Goal: Transaction & Acquisition: Purchase product/service

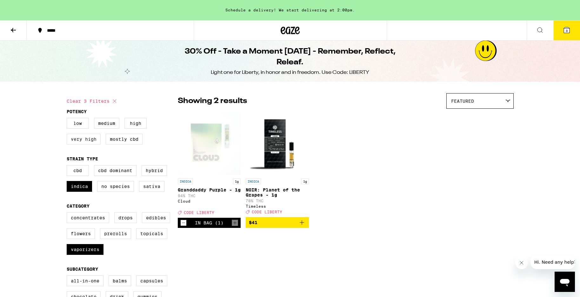
click at [81, 142] on label "Very High" at bounding box center [84, 139] width 34 height 11
click at [68, 119] on input "Very High" at bounding box center [68, 119] width 0 height 0
checkbox input "true"
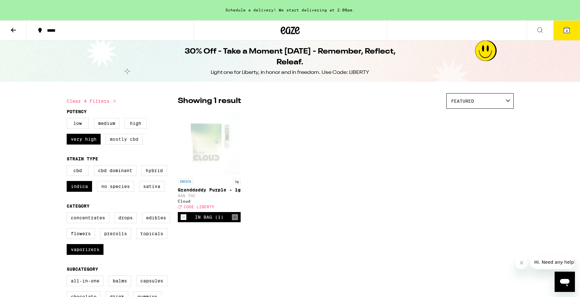
click at [122, 142] on label "Mostly CBD" at bounding box center [124, 139] width 37 height 11
click at [68, 119] on input "Mostly CBD" at bounding box center [68, 119] width 0 height 0
checkbox input "true"
click at [87, 141] on label "Very High" at bounding box center [84, 139] width 34 height 11
click at [68, 119] on input "Very High" at bounding box center [68, 119] width 0 height 0
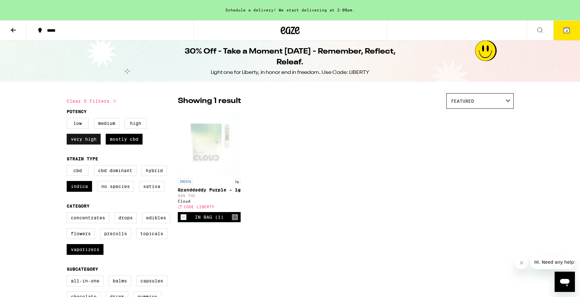
checkbox input "false"
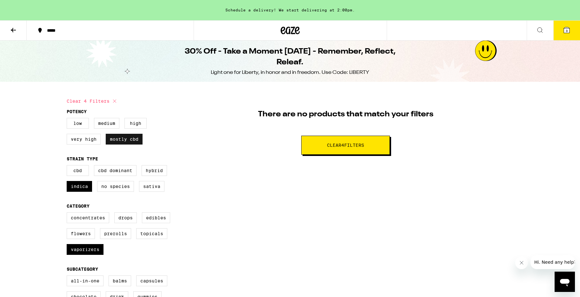
click at [120, 141] on label "Mostly CBD" at bounding box center [124, 139] width 37 height 11
click at [68, 119] on input "Mostly CBD" at bounding box center [68, 119] width 0 height 0
checkbox input "false"
